Goal: Information Seeking & Learning: Learn about a topic

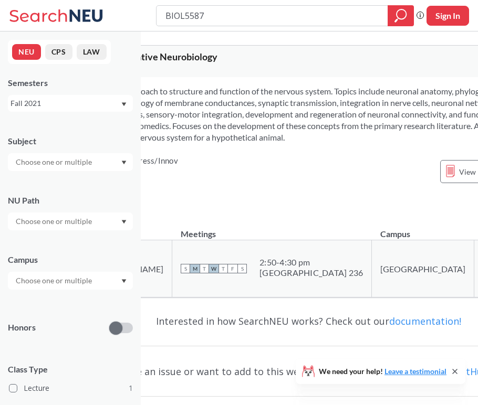
scroll to position [0, 71]
drag, startPoint x: 221, startPoint y: 15, endPoint x: 124, endPoint y: 14, distance: 96.6
click at [125, 15] on div "BIOL5587 Phrase search guarantees the exact search appears in the results. Ex. …" at bounding box center [239, 16] width 478 height 32
type input "ENVR 3000"
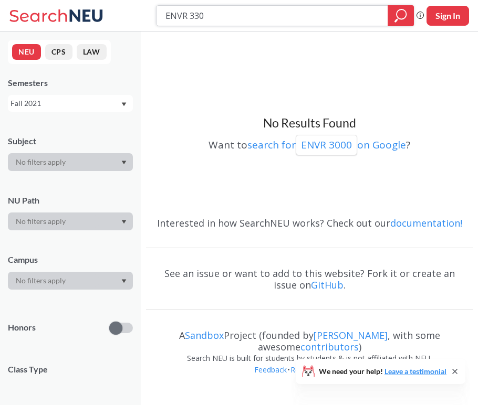
type input "ENVR 3300"
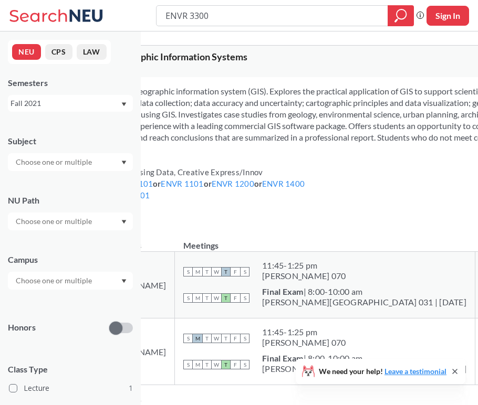
scroll to position [2, 19]
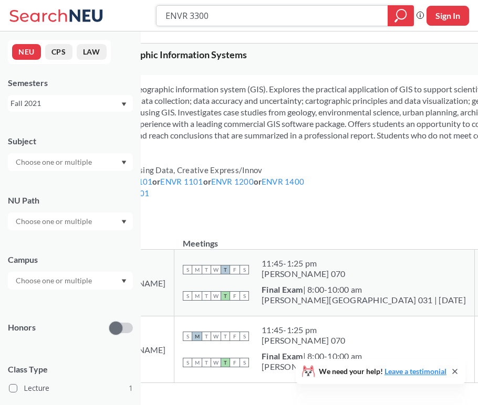
drag, startPoint x: 277, startPoint y: 19, endPoint x: 186, endPoint y: 19, distance: 90.8
click at [186, 19] on input "ENVR 3300" at bounding box center [271, 16] width 215 height 18
drag, startPoint x: 217, startPoint y: 19, endPoint x: 116, endPoint y: 9, distance: 101.8
click at [116, 9] on div "ENVR 3300 Phrase search guarantees the exact search appears in the results. Ex.…" at bounding box center [239, 16] width 478 height 32
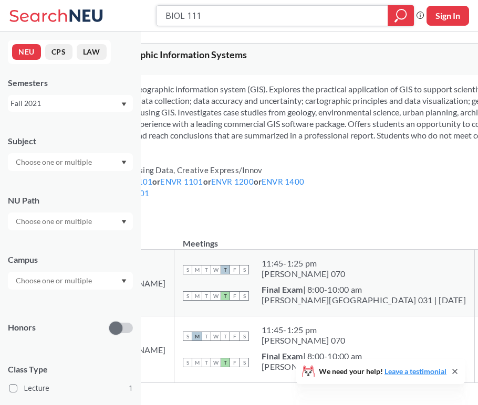
type input "BIOL 1113"
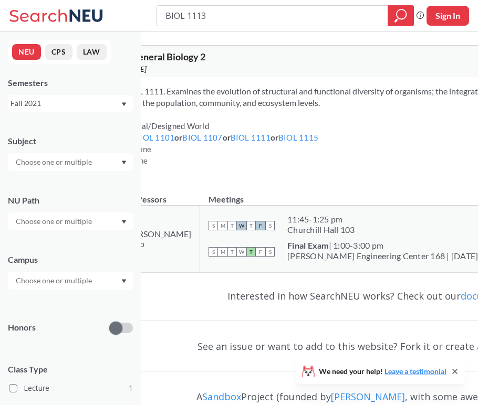
click at [205, 53] on span "BIOL 1113 : General Biology 2" at bounding box center [145, 57] width 121 height 12
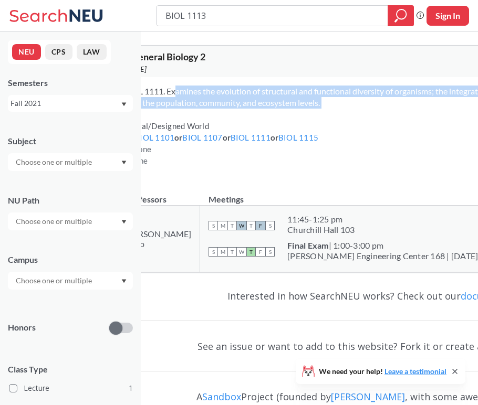
drag, startPoint x: 247, startPoint y: 86, endPoint x: 268, endPoint y: 111, distance: 32.4
click at [269, 113] on div "Continues BIOL 1111. Examines the evolution of structural and functional divers…" at bounding box center [379, 130] width 607 height 106
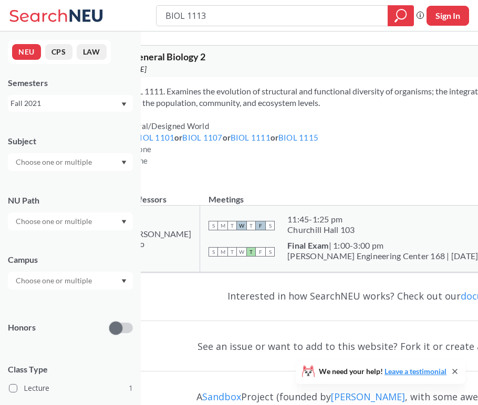
click at [352, 107] on span "Continues BIOL 1111. Examines the evolution of structural and functional divers…" at bounding box center [375, 97] width 581 height 22
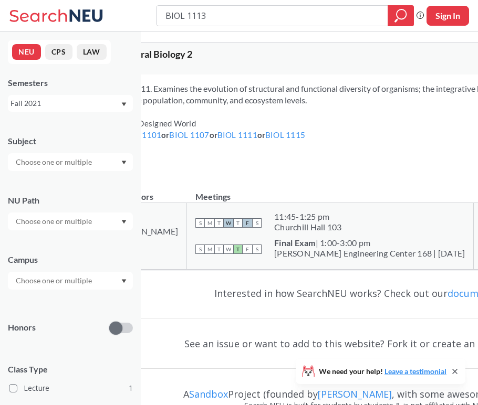
scroll to position [3, 16]
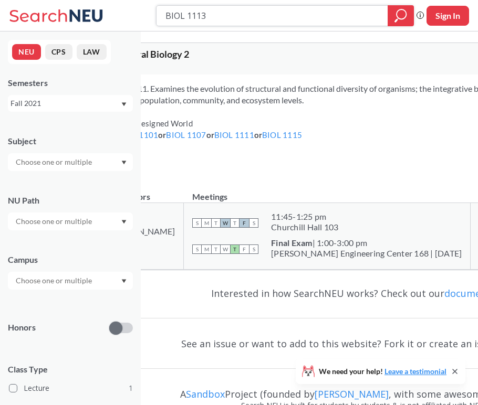
drag, startPoint x: 216, startPoint y: 18, endPoint x: 134, endPoint y: 1, distance: 83.6
click at [135, 4] on div "BIOL 1113 Phrase search guarantees the exact search appears in the results. Ex.…" at bounding box center [239, 16] width 478 height 32
type input "EEMB 2700"
